Goal: Task Accomplishment & Management: Use online tool/utility

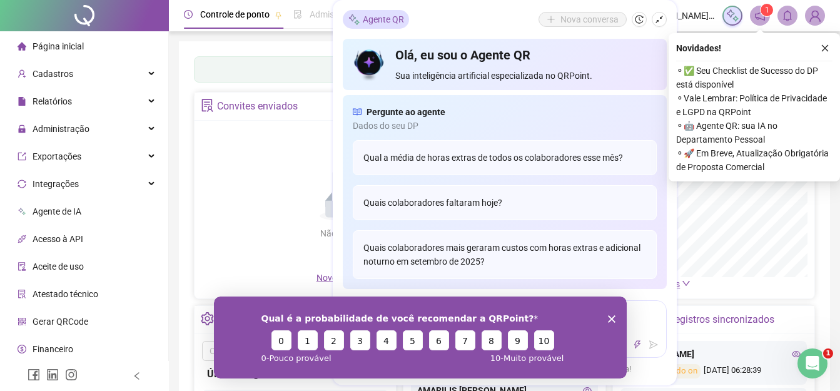
click at [827, 49] on icon "close" at bounding box center [825, 48] width 9 height 9
click at [609, 317] on polygon "Encerrar pesquisa" at bounding box center [612, 319] width 8 height 8
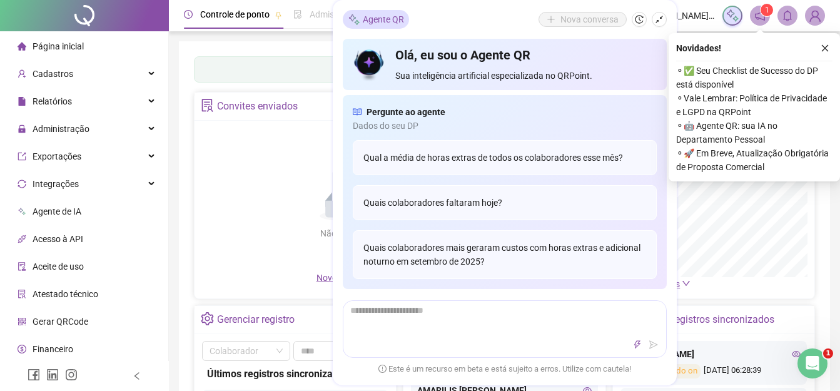
click at [823, 46] on div "Painel de controle Contabilidade Convites enviados Não há dados Não há dados No…" at bounding box center [504, 295] width 651 height 508
click at [763, 14] on sup "1" at bounding box center [767, 10] width 13 height 13
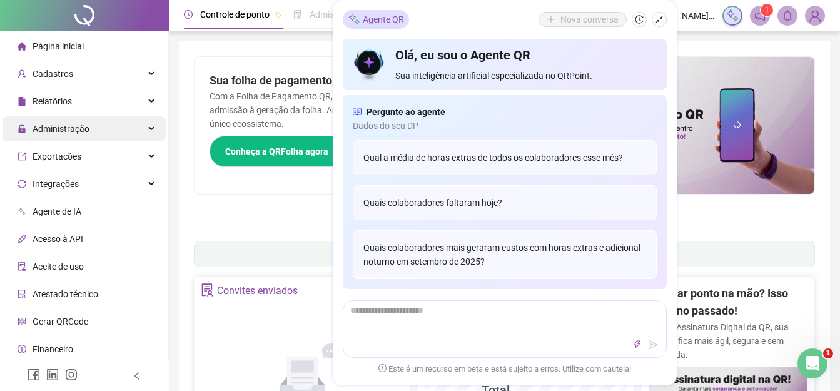
click at [136, 126] on div "Administração" at bounding box center [84, 128] width 163 height 25
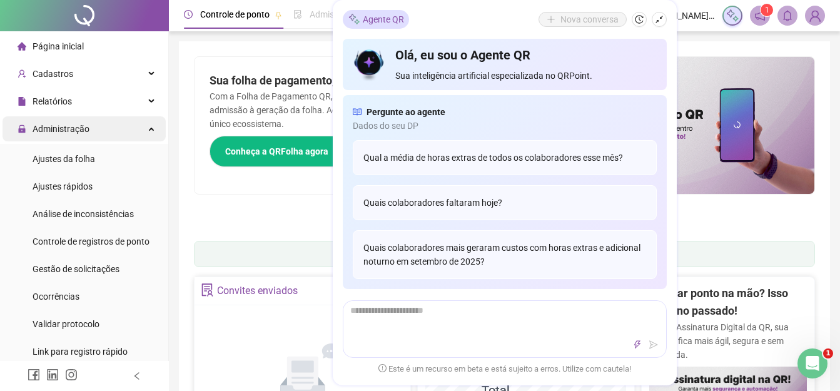
click at [138, 125] on div "Administração" at bounding box center [84, 128] width 163 height 25
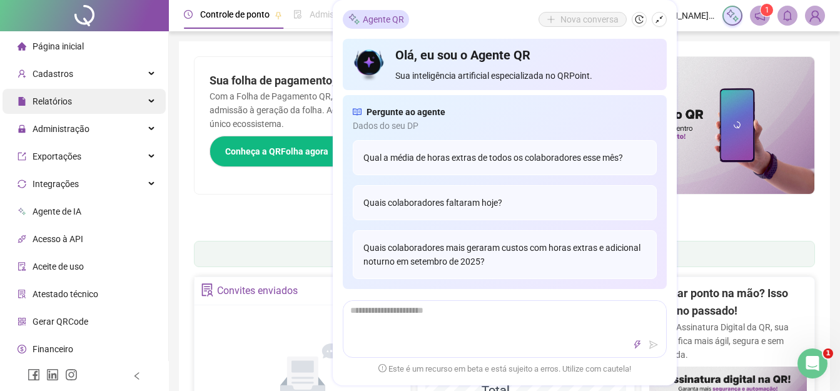
click at [141, 99] on div "Relatórios" at bounding box center [84, 101] width 163 height 25
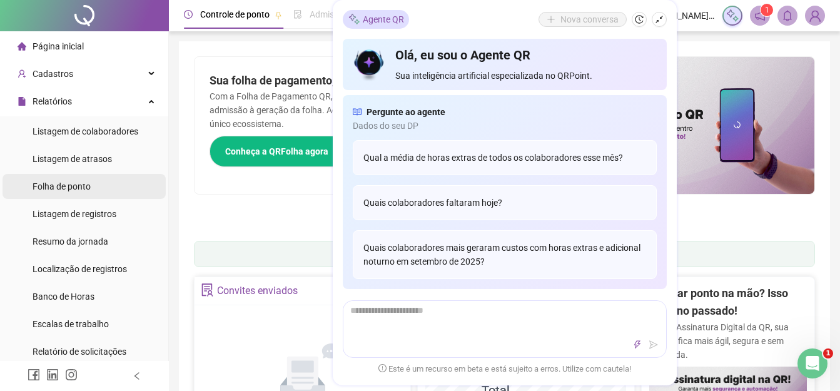
click at [86, 183] on span "Folha de ponto" at bounding box center [62, 186] width 58 height 10
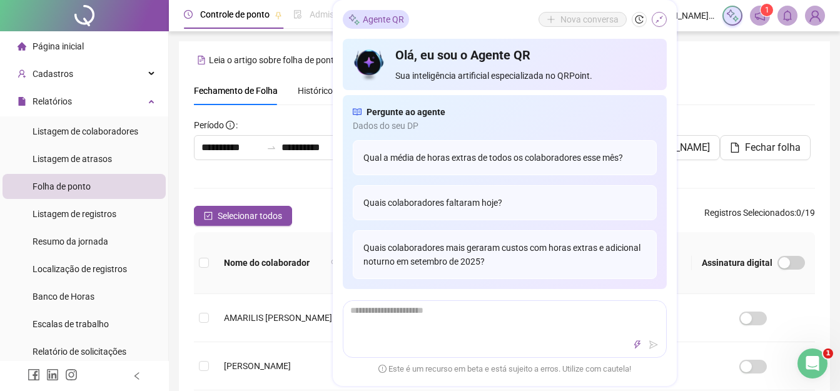
scroll to position [61, 0]
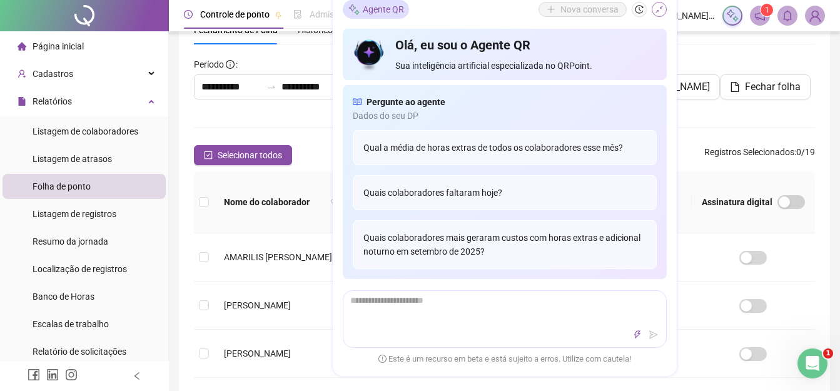
click at [660, 9] on icon "shrink" at bounding box center [660, 10] width 8 height 8
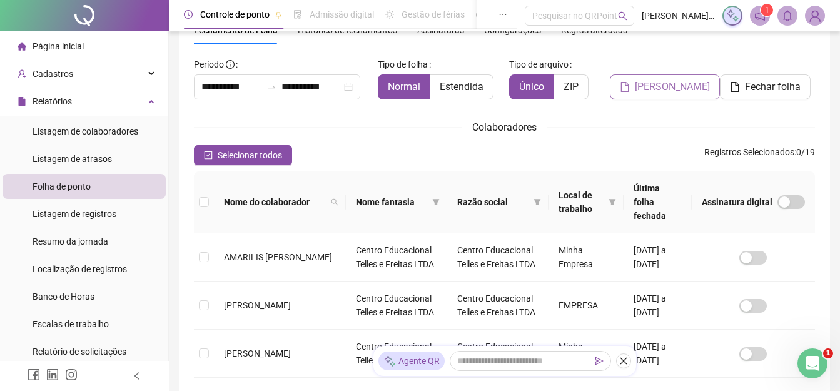
click at [660, 89] on span "Gerar espelho" at bounding box center [672, 86] width 75 height 15
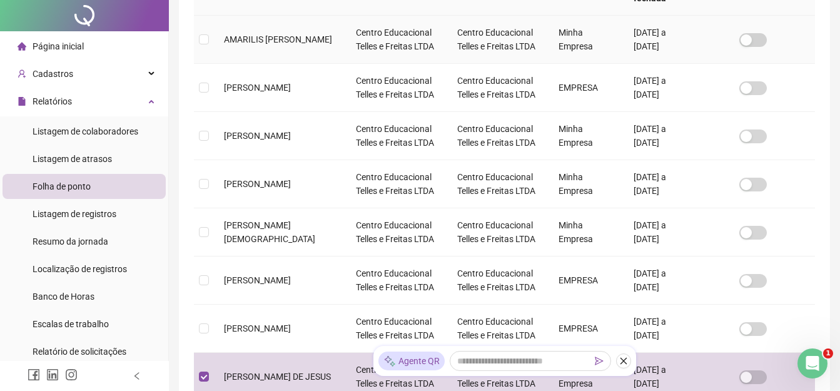
scroll to position [0, 0]
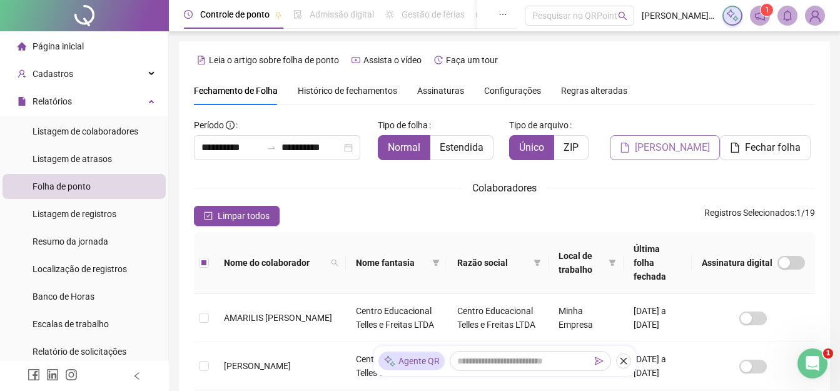
click at [650, 152] on span "Gerar espelho" at bounding box center [672, 147] width 75 height 15
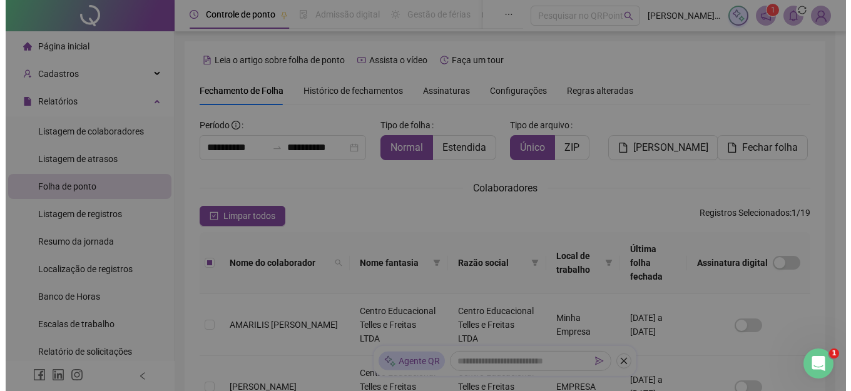
scroll to position [61, 0]
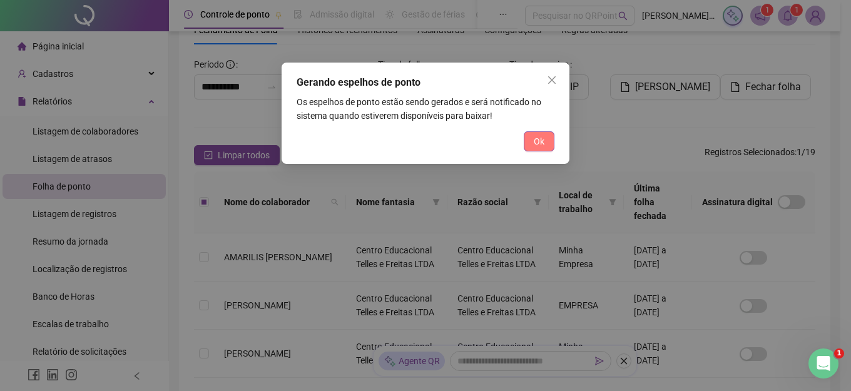
click at [534, 143] on span "Ok" at bounding box center [539, 142] width 11 height 14
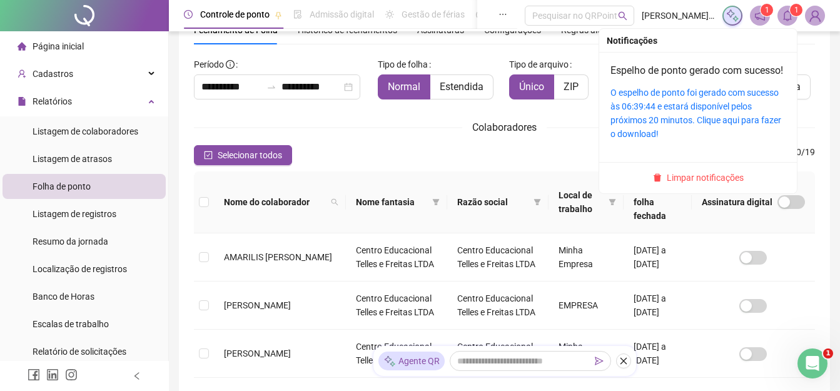
click at [785, 19] on icon "bell" at bounding box center [787, 15] width 11 height 11
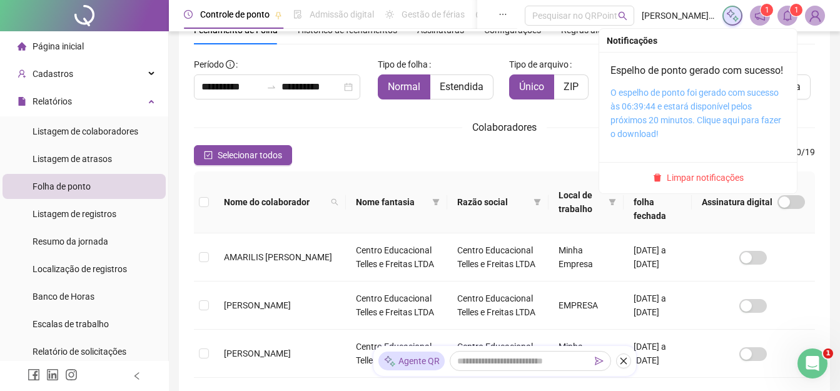
click at [681, 122] on link "O espelho de ponto foi gerado com sucesso às 06:39:44 e estará disponível pelos…" at bounding box center [696, 113] width 171 height 51
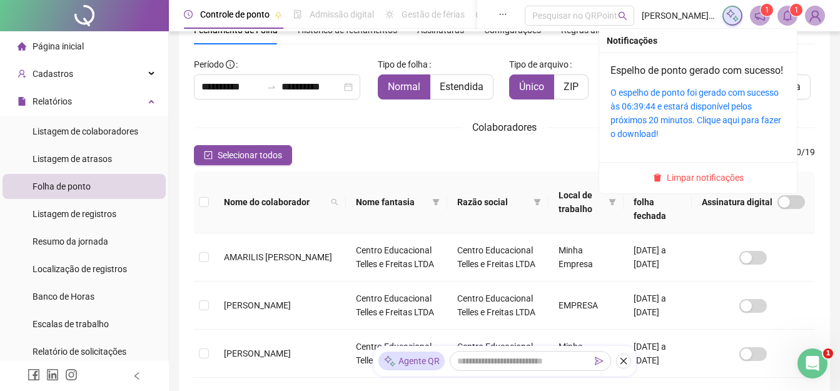
click at [782, 19] on icon "bell" at bounding box center [787, 15] width 11 height 11
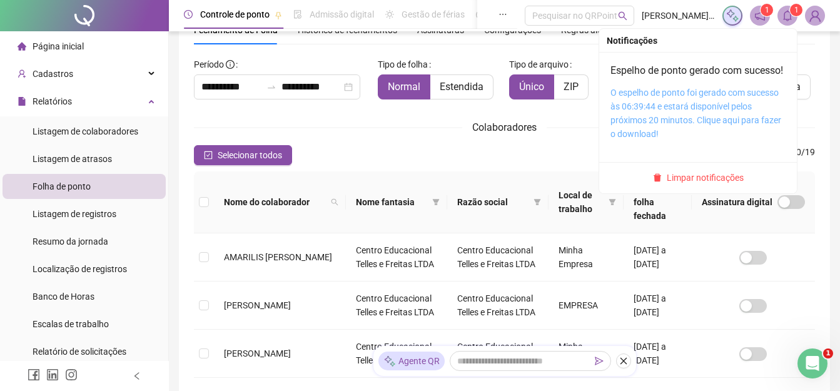
click at [679, 126] on link "O espelho de ponto foi gerado com sucesso às 06:39:44 e estará disponível pelos…" at bounding box center [696, 113] width 171 height 51
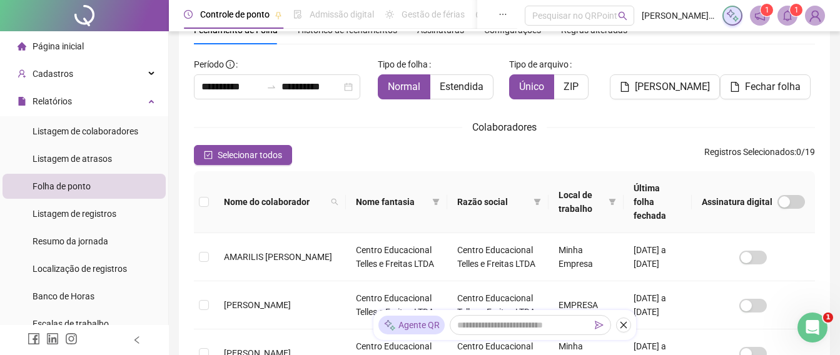
click at [811, 19] on img at bounding box center [815, 15] width 19 height 19
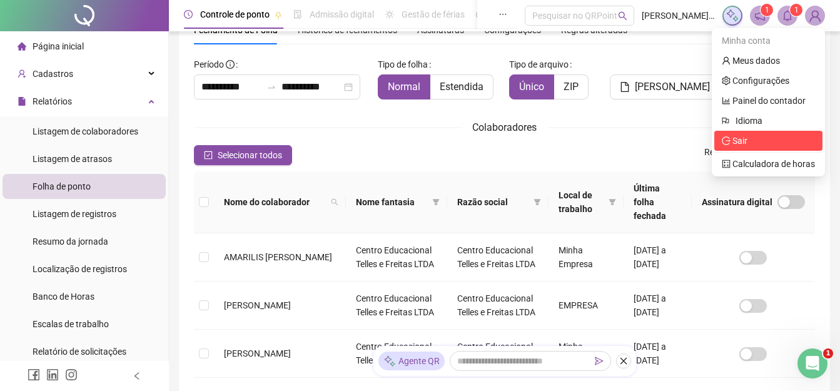
click at [728, 136] on span "Sair" at bounding box center [735, 141] width 26 height 10
